Goal: Book appointment/travel/reservation

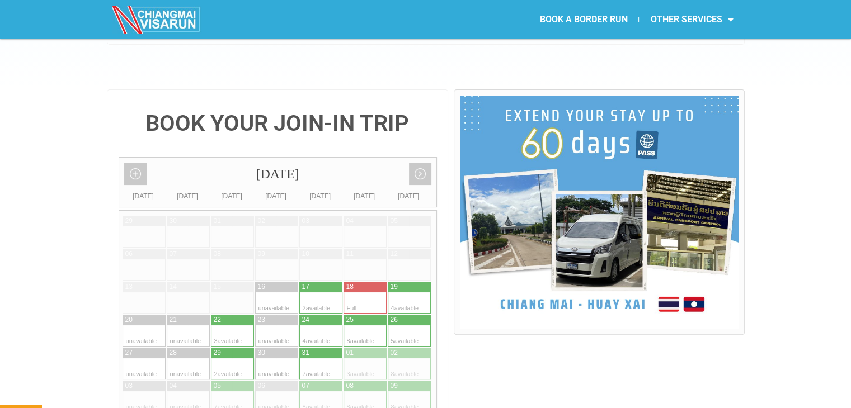
click at [423, 292] on div at bounding box center [420, 302] width 22 height 21
type input "[DATE]"
radio input "true"
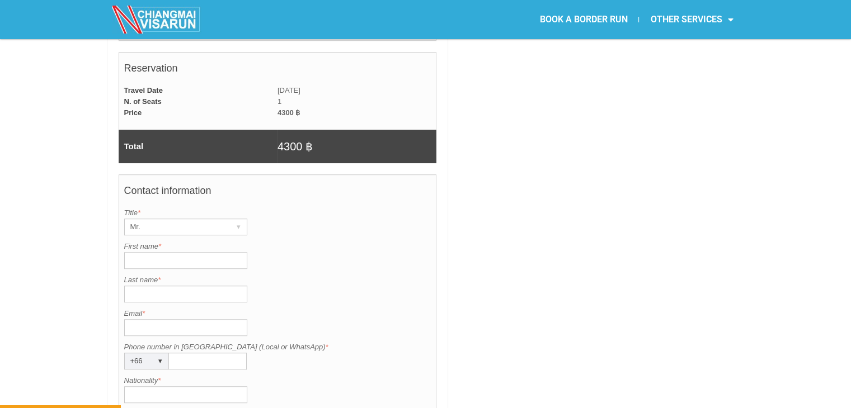
scroll to position [748, 0]
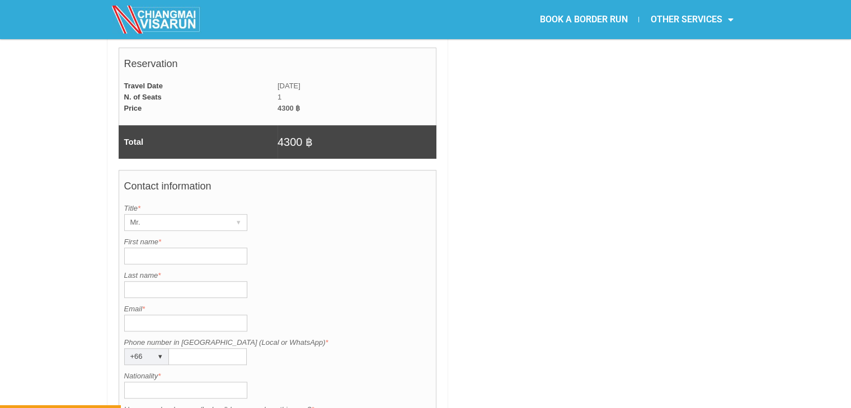
click at [187, 248] on input "First name *" at bounding box center [185, 256] width 123 height 17
type input "[PERSON_NAME]"
type input "Croma"
type input "[EMAIL_ADDRESS][DOMAIN_NAME]"
type input "07399493113"
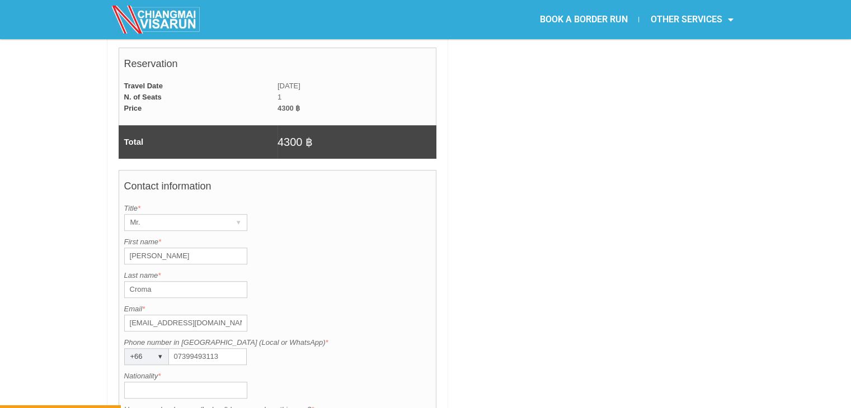
type input "[GEOGRAPHIC_DATA]"
click at [188, 281] on input "Croma" at bounding box center [185, 289] width 123 height 17
type input "[PERSON_NAME]"
click at [308, 270] on div "Last name is required. Last name * [PERSON_NAME]" at bounding box center [277, 284] width 307 height 28
drag, startPoint x: 221, startPoint y: 295, endPoint x: 132, endPoint y: 296, distance: 89.5
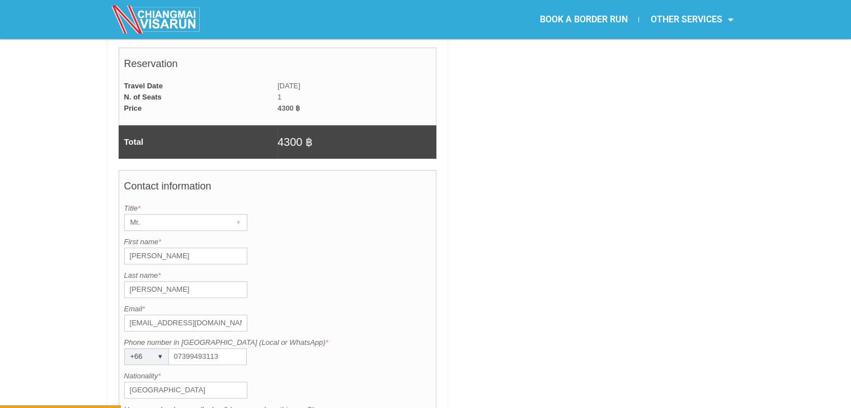
click at [132, 315] on input "[EMAIL_ADDRESS][DOMAIN_NAME]" at bounding box center [185, 323] width 123 height 17
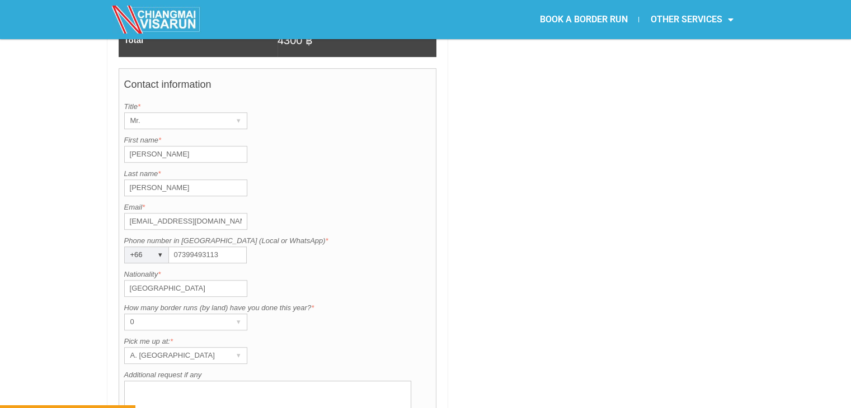
scroll to position [852, 0]
type input "[EMAIL_ADDRESS][DOMAIN_NAME]"
click at [242, 313] on div "▾" at bounding box center [239, 321] width 16 height 16
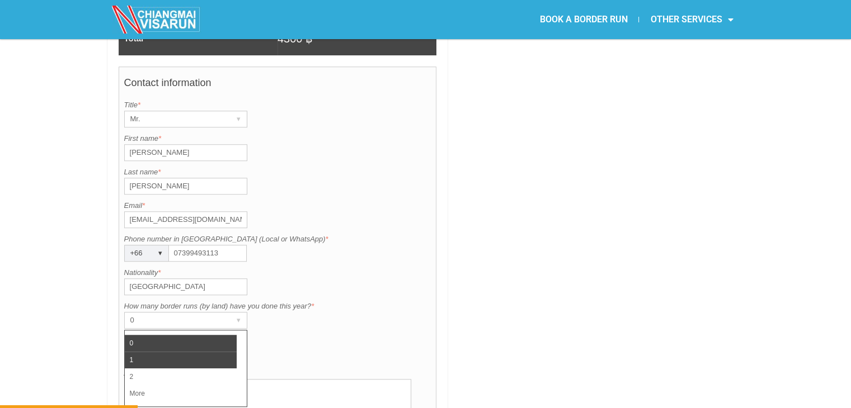
click at [191, 352] on li "1" at bounding box center [181, 360] width 112 height 17
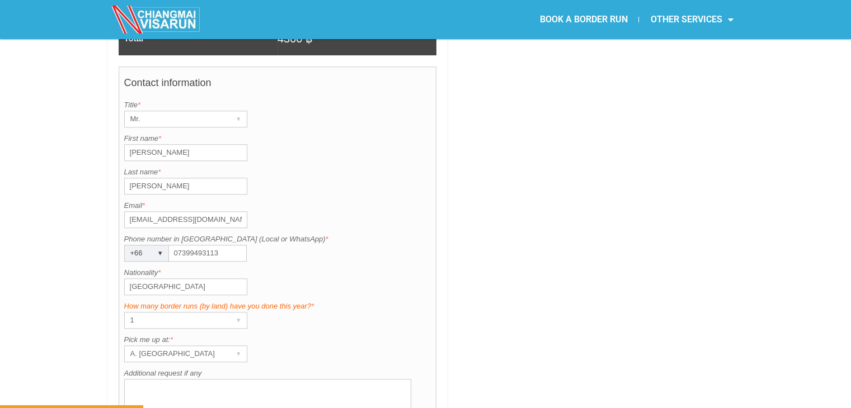
scroll to position [951, 0]
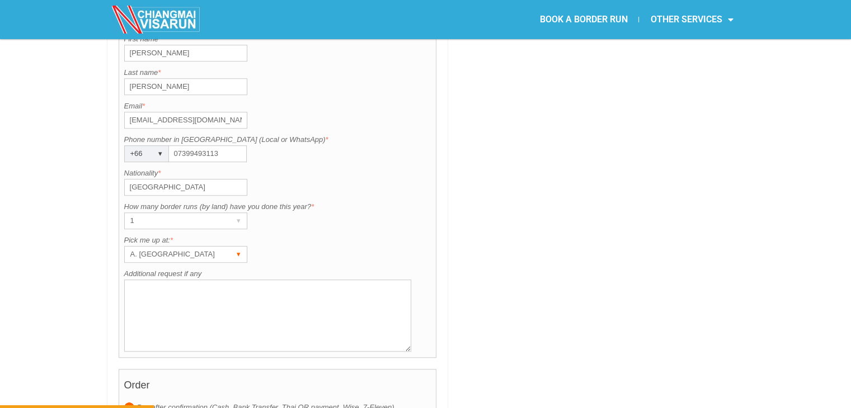
click at [235, 247] on div "▾" at bounding box center [239, 255] width 16 height 16
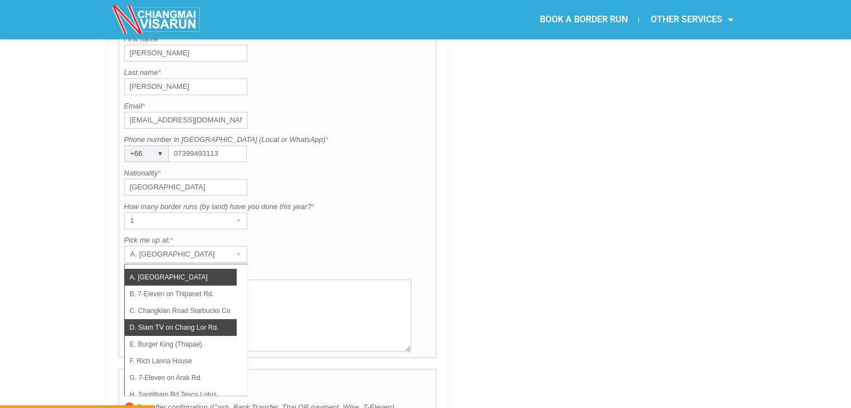
scroll to position [79, 0]
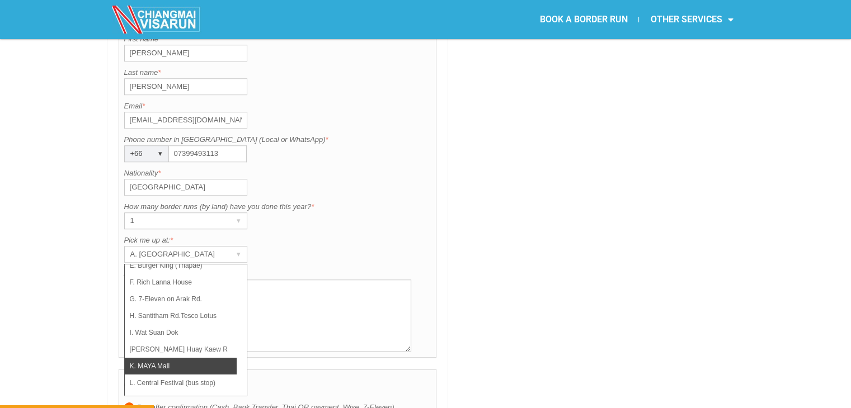
click at [196, 358] on li "K. MAYA Mall" at bounding box center [181, 366] width 112 height 17
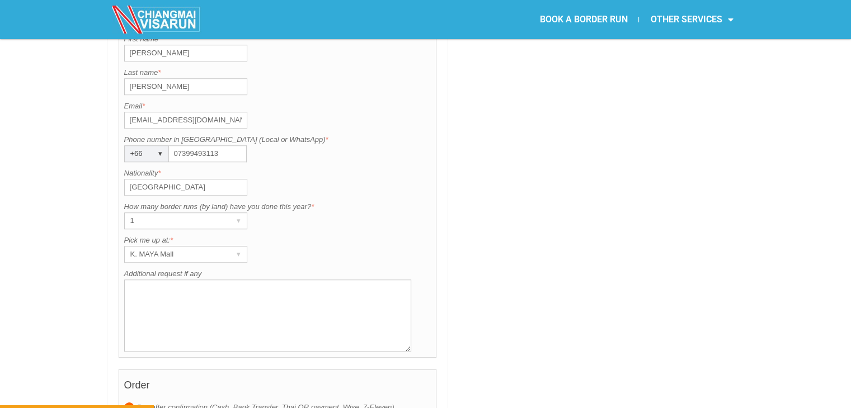
click at [262, 280] on textarea "Additional request if any" at bounding box center [267, 316] width 287 height 72
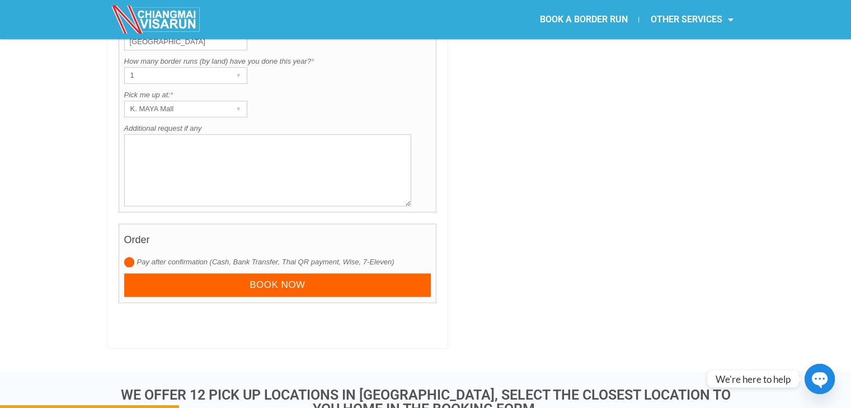
scroll to position [1110, 0]
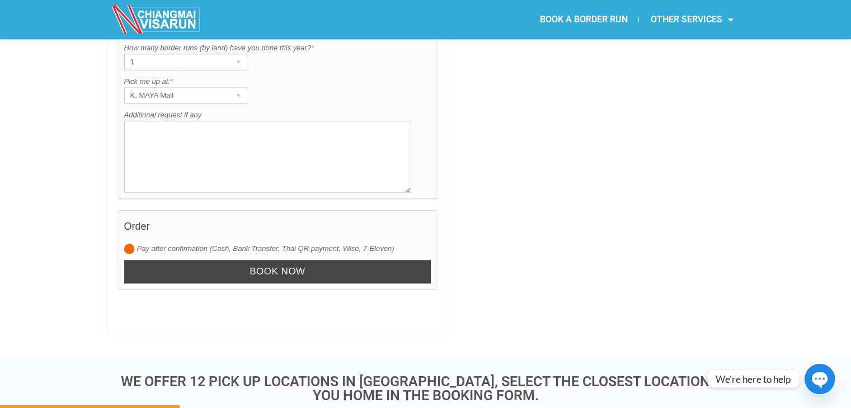
click at [142, 260] on input "Book now" at bounding box center [277, 272] width 307 height 24
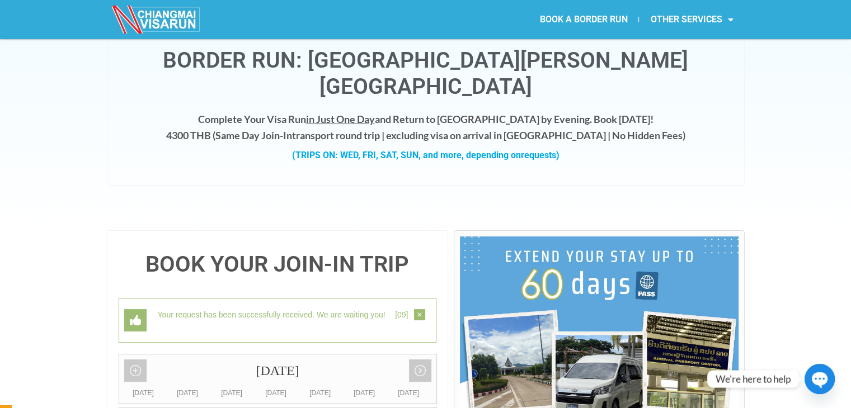
scroll to position [0, 0]
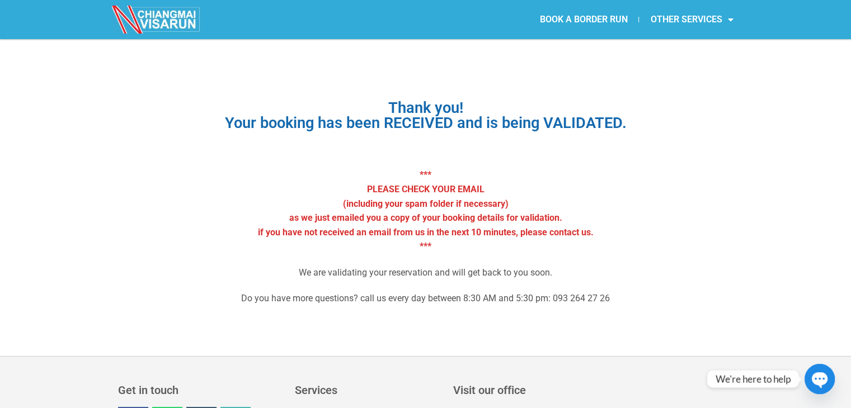
scroll to position [26, 0]
